Goal: Obtain resource: Obtain resource

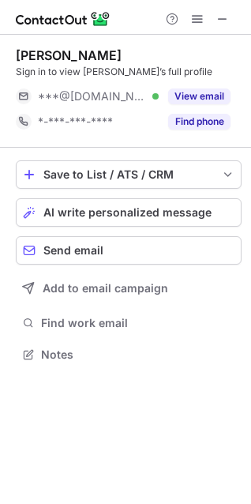
scroll to position [344, 251]
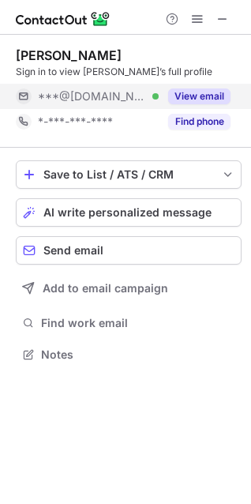
click at [201, 91] on button "View email" at bounding box center [199, 96] width 62 height 16
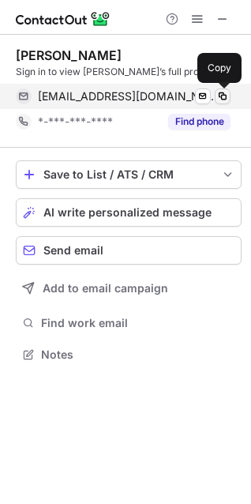
click at [224, 93] on span at bounding box center [222, 96] width 13 height 13
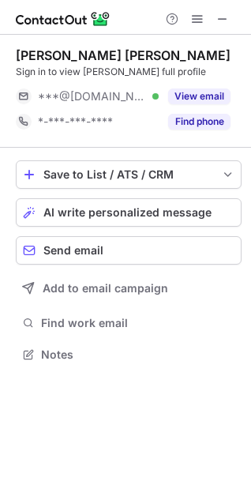
scroll to position [344, 251]
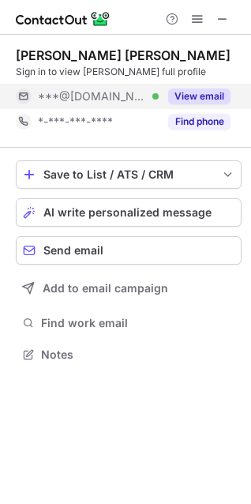
click at [200, 91] on button "View email" at bounding box center [199, 96] width 62 height 16
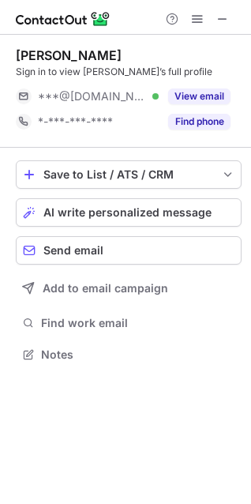
scroll to position [344, 251]
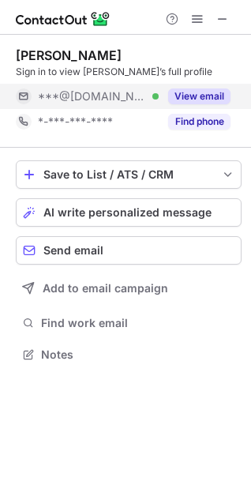
click at [203, 95] on button "View email" at bounding box center [199, 96] width 62 height 16
